Goal: Transaction & Acquisition: Obtain resource

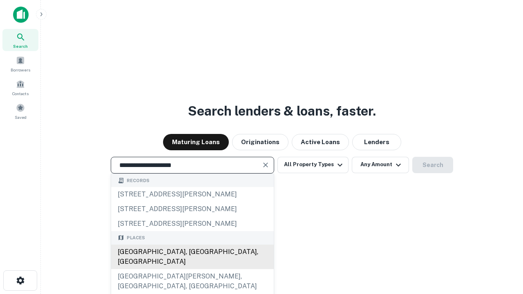
click at [192, 269] on div "[GEOGRAPHIC_DATA], [GEOGRAPHIC_DATA], [GEOGRAPHIC_DATA]" at bounding box center [192, 257] width 163 height 25
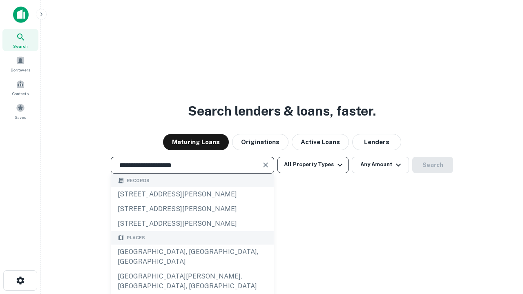
click at [313, 165] on button "All Property Types" at bounding box center [313, 165] width 71 height 16
type input "**********"
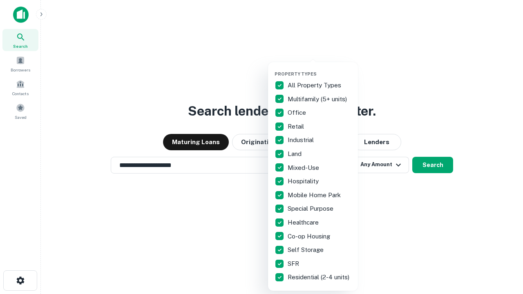
click at [320, 69] on button "button" at bounding box center [320, 69] width 90 height 0
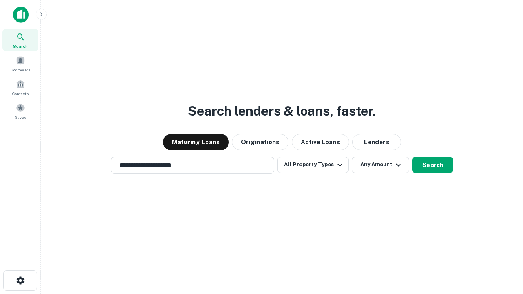
scroll to position [5, 99]
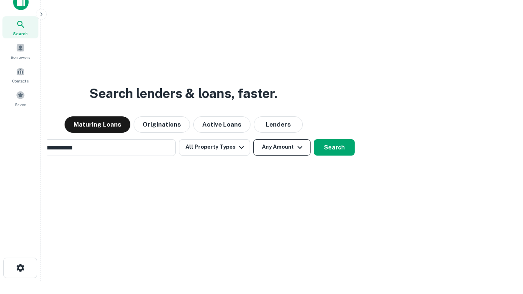
click at [254, 139] on button "Any Amount" at bounding box center [282, 147] width 57 height 16
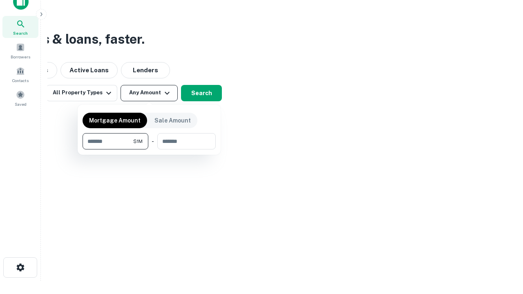
type input "*******"
click at [149, 150] on button "button" at bounding box center [149, 150] width 133 height 0
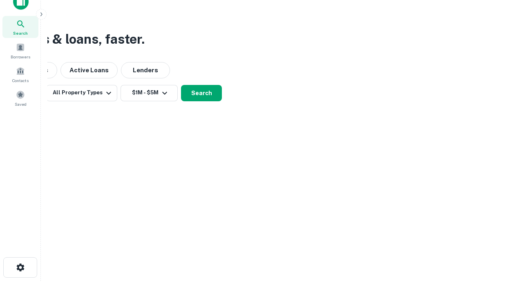
scroll to position [13, 0]
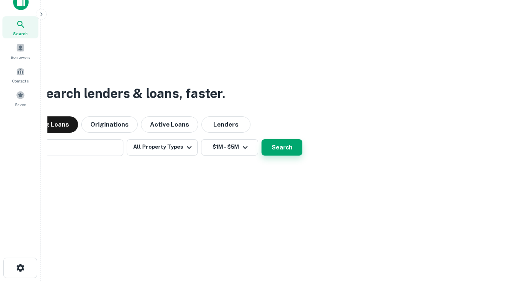
click at [262, 139] on button "Search" at bounding box center [282, 147] width 41 height 16
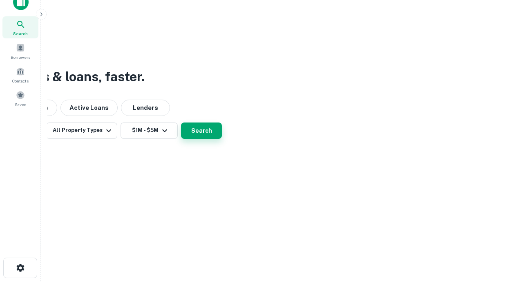
scroll to position [13, 0]
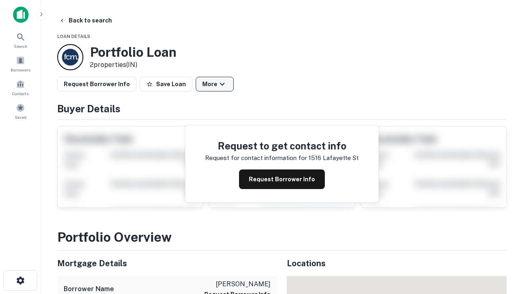
click at [215, 84] on button "More" at bounding box center [215, 84] width 38 height 15
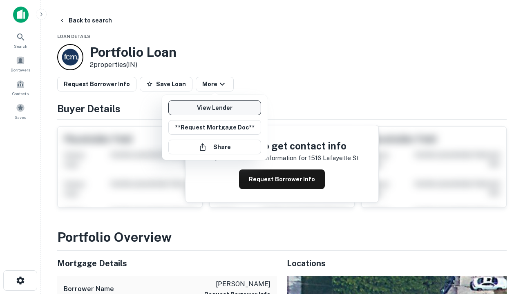
click at [215, 108] on link "View Lender" at bounding box center [214, 108] width 93 height 15
